Goal: Task Accomplishment & Management: Use online tool/utility

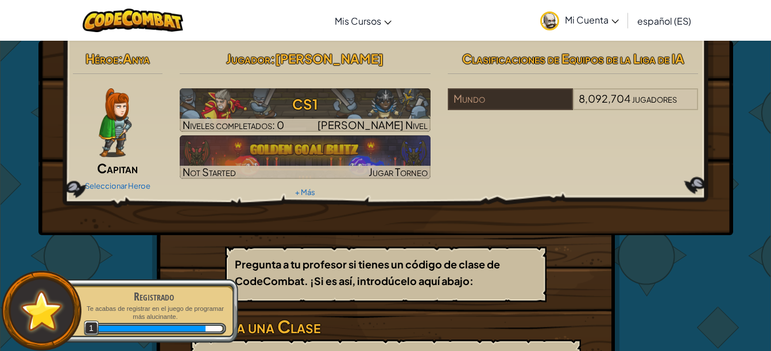
click at [133, 142] on div at bounding box center [116, 122] width 86 height 69
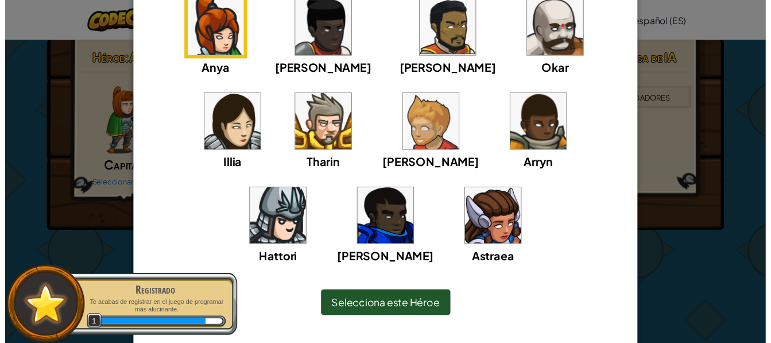
scroll to position [139, 0]
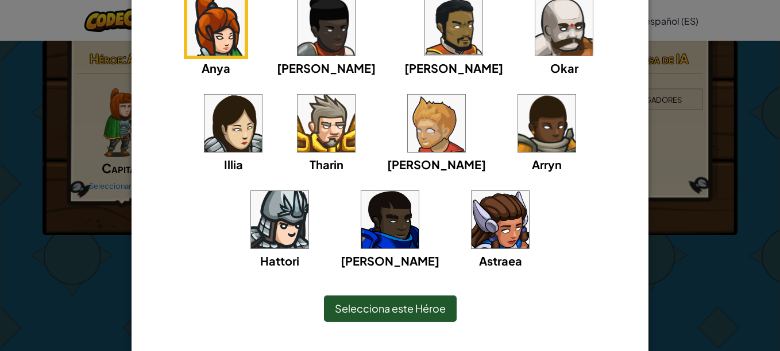
click at [425, 24] on img at bounding box center [453, 26] width 57 height 57
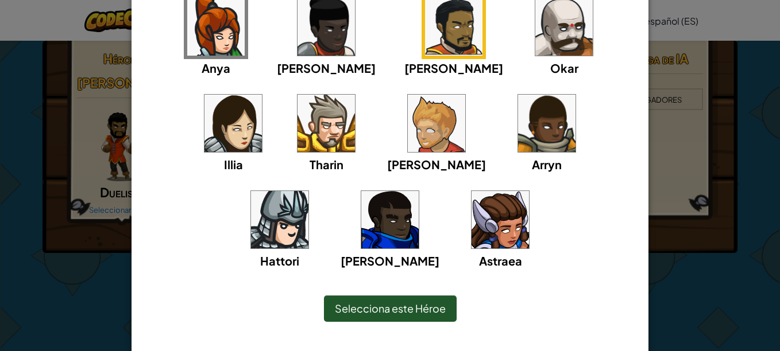
click at [535, 38] on img at bounding box center [563, 26] width 57 height 57
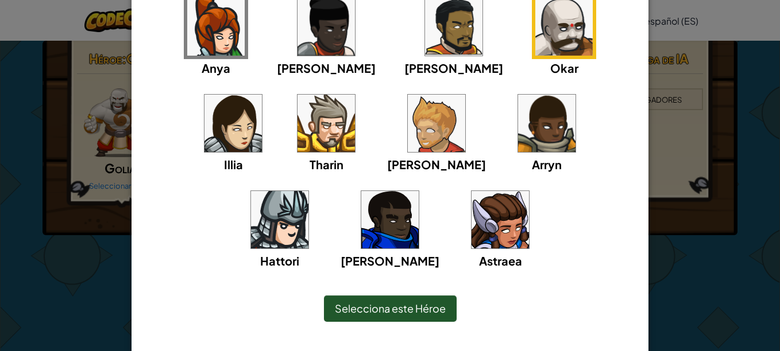
click at [419, 310] on span "Selecciona este Héroe" at bounding box center [390, 308] width 111 height 13
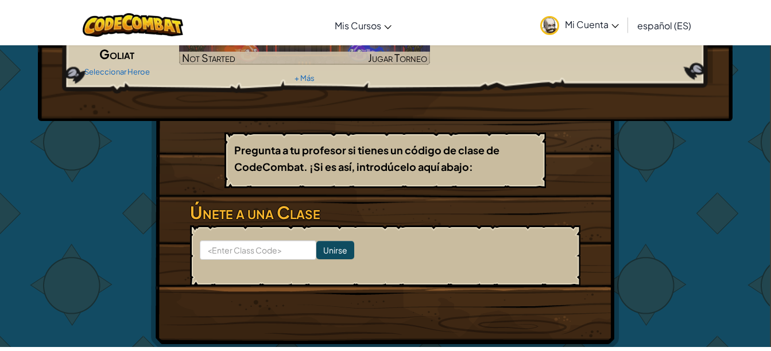
scroll to position [119, 0]
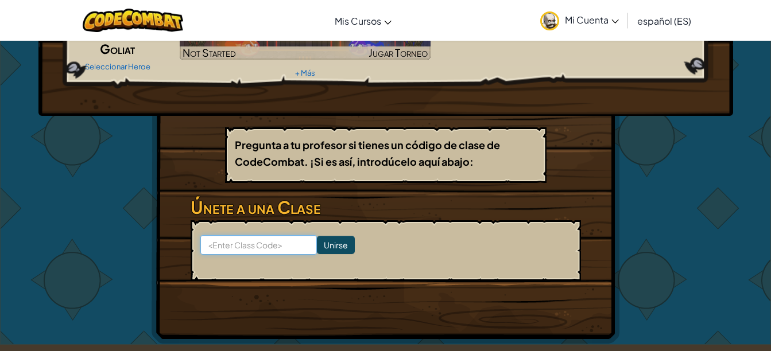
click at [264, 250] on input at bounding box center [258, 245] width 117 height 20
type input "43634"
click at [322, 245] on input "Unirse" at bounding box center [336, 245] width 38 height 18
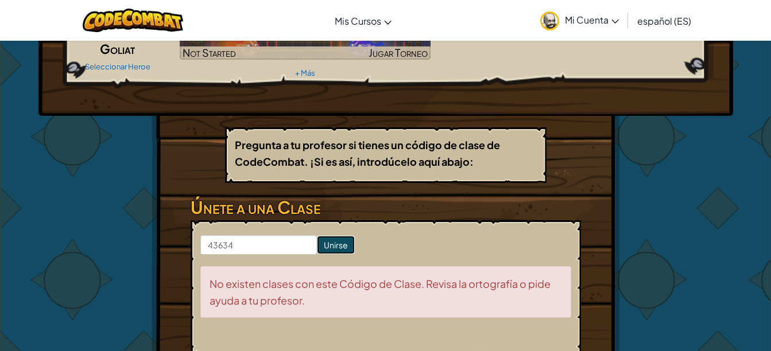
click at [322, 245] on input "Unirse" at bounding box center [336, 245] width 38 height 18
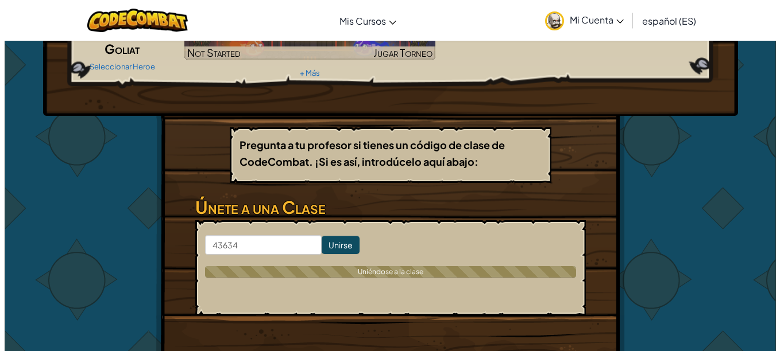
scroll to position [0, 0]
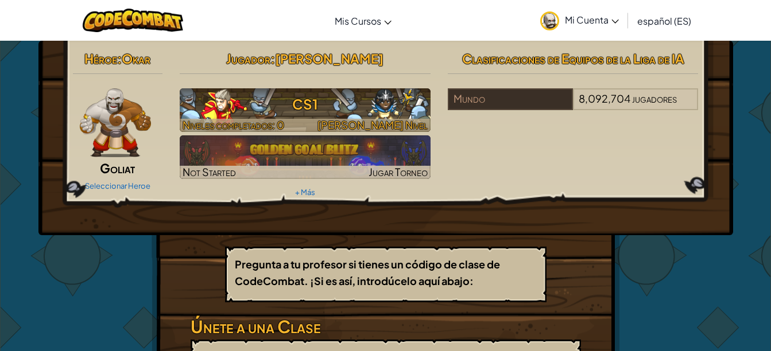
click at [295, 109] on h3 "CS1" at bounding box center [305, 104] width 251 height 26
select select "es-ES"
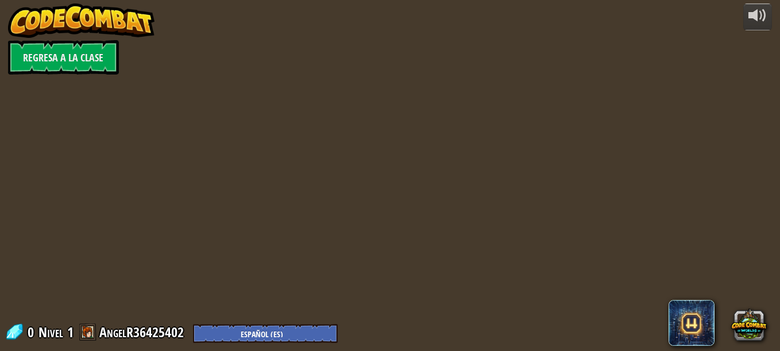
select select "es-ES"
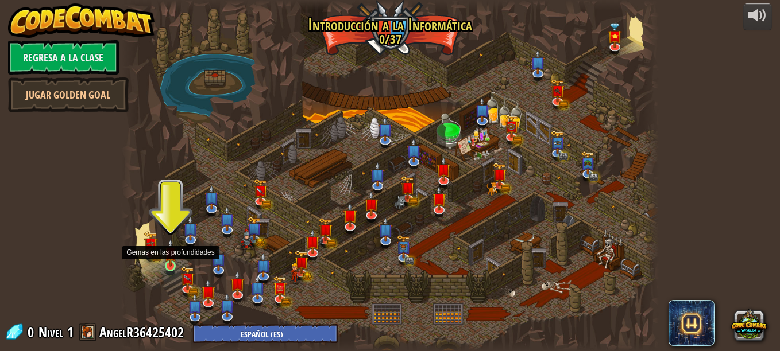
click at [174, 261] on img at bounding box center [170, 253] width 13 height 29
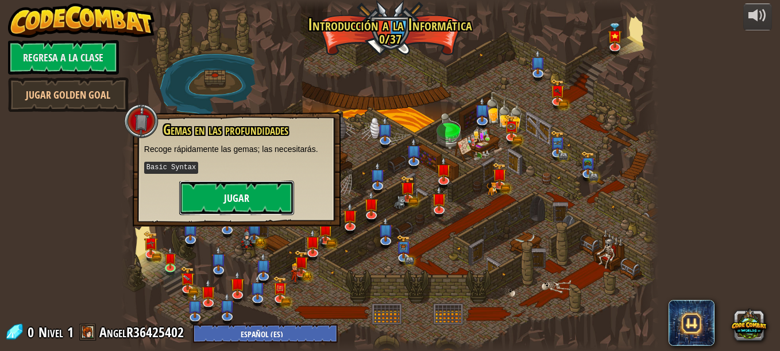
click at [230, 187] on button "Jugar" at bounding box center [236, 198] width 115 height 34
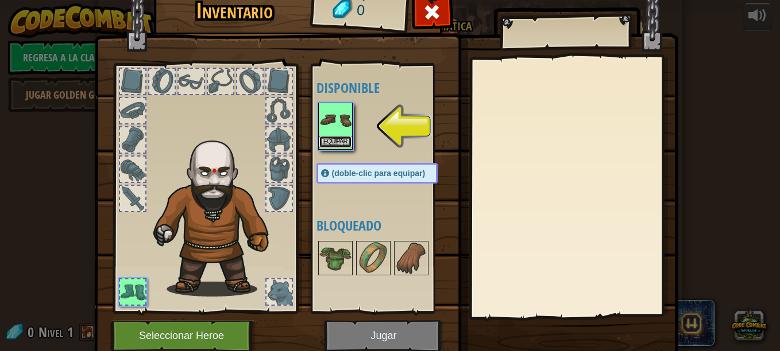
click at [328, 142] on button "Equipar" at bounding box center [335, 142] width 32 height 12
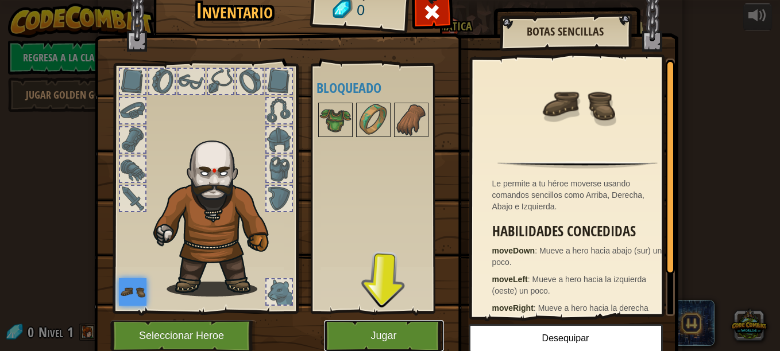
click at [359, 336] on button "Jugar" at bounding box center [384, 336] width 120 height 32
